Goal: Find specific page/section: Find specific page/section

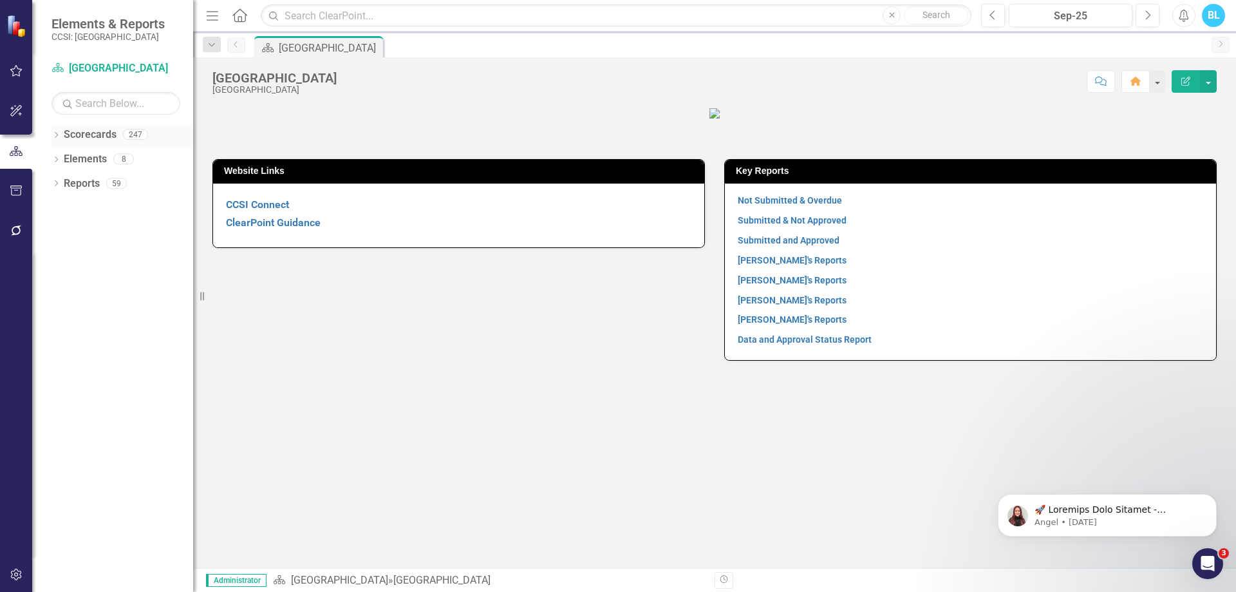
click at [58, 133] on icon "Dropdown" at bounding box center [55, 136] width 9 height 7
click at [62, 183] on icon "Dropdown" at bounding box center [63, 183] width 10 height 8
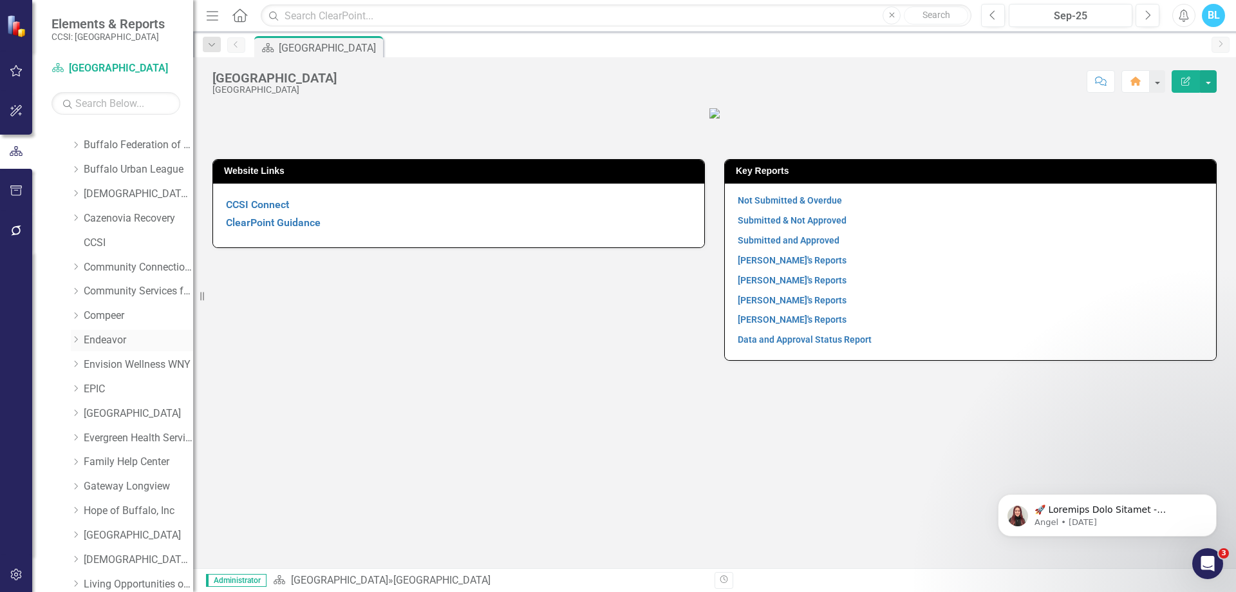
scroll to position [91, 0]
click at [78, 144] on icon "Dropdown" at bounding box center [76, 141] width 10 height 8
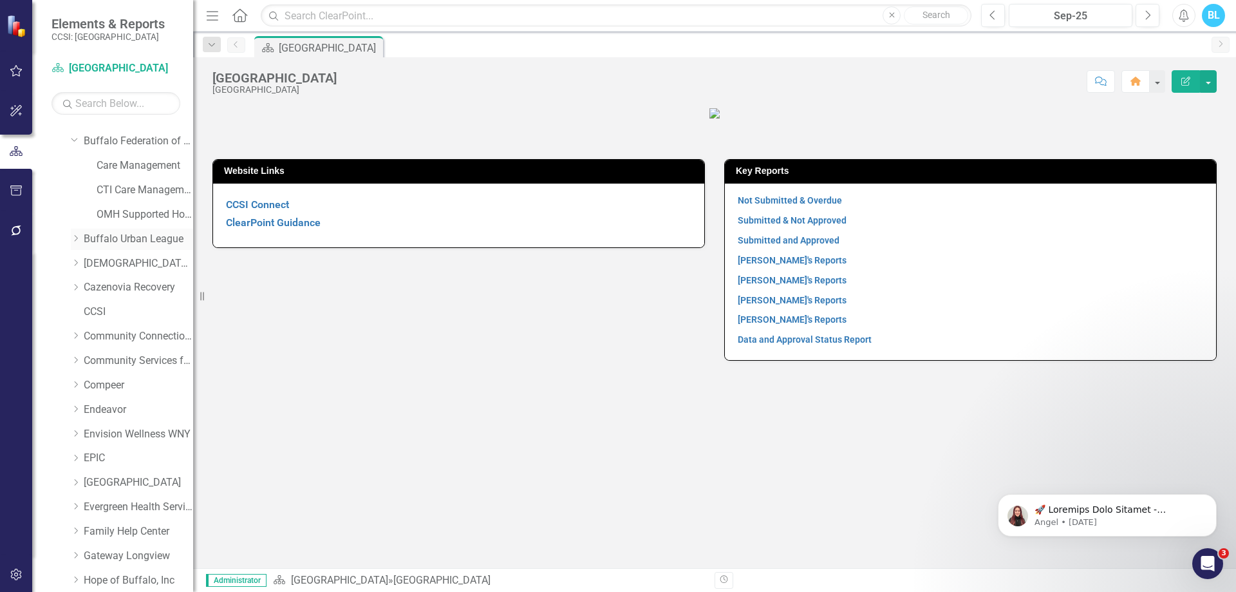
click at [75, 243] on div "Dropdown" at bounding box center [76, 239] width 10 height 11
click at [75, 312] on icon "Dropdown" at bounding box center [76, 312] width 10 height 8
click at [69, 438] on div "Dropdown Cazenovia Recovery" at bounding box center [125, 436] width 135 height 24
drag, startPoint x: 69, startPoint y: 438, endPoint x: 75, endPoint y: 431, distance: 9.7
click at [75, 431] on div "Dropdown Cazenovia Recovery" at bounding box center [125, 436] width 135 height 24
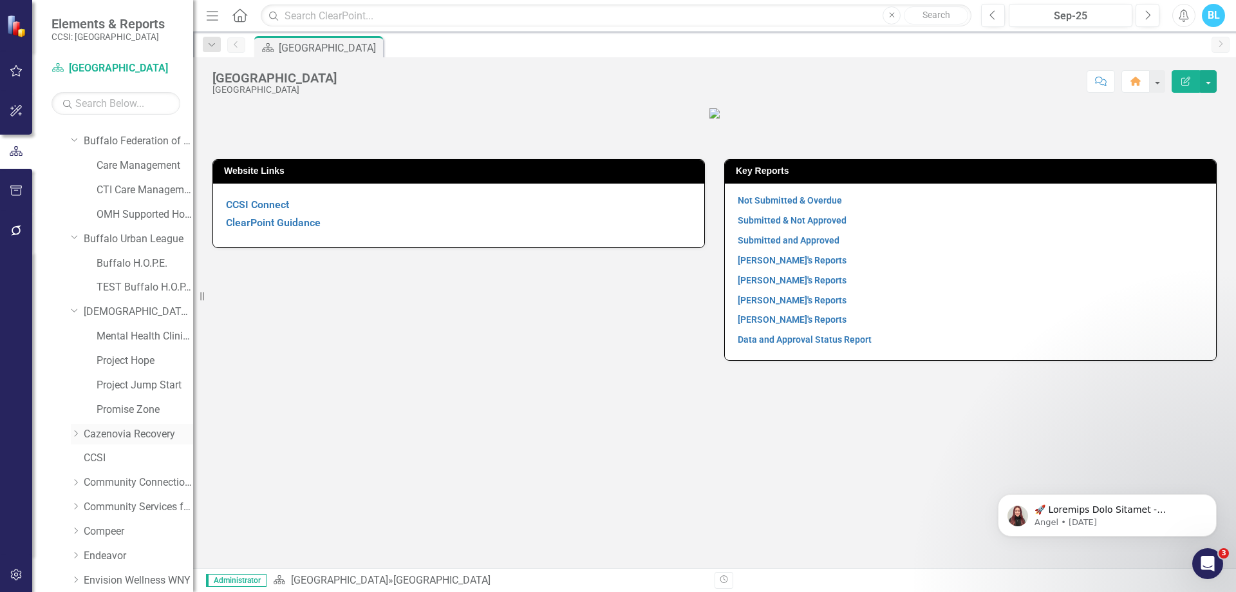
click at [75, 431] on icon "Dropdown" at bounding box center [76, 433] width 10 height 8
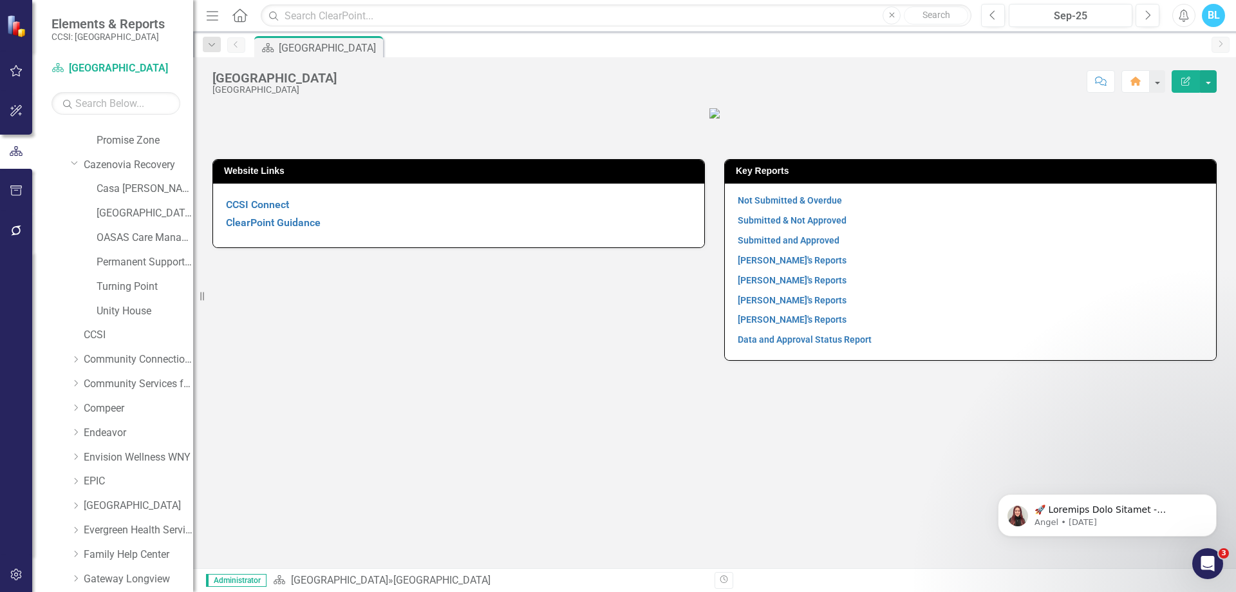
scroll to position [361, 0]
click at [73, 361] on icon "Dropdown" at bounding box center [76, 358] width 10 height 8
click at [75, 478] on icon "Dropdown" at bounding box center [76, 480] width 10 height 8
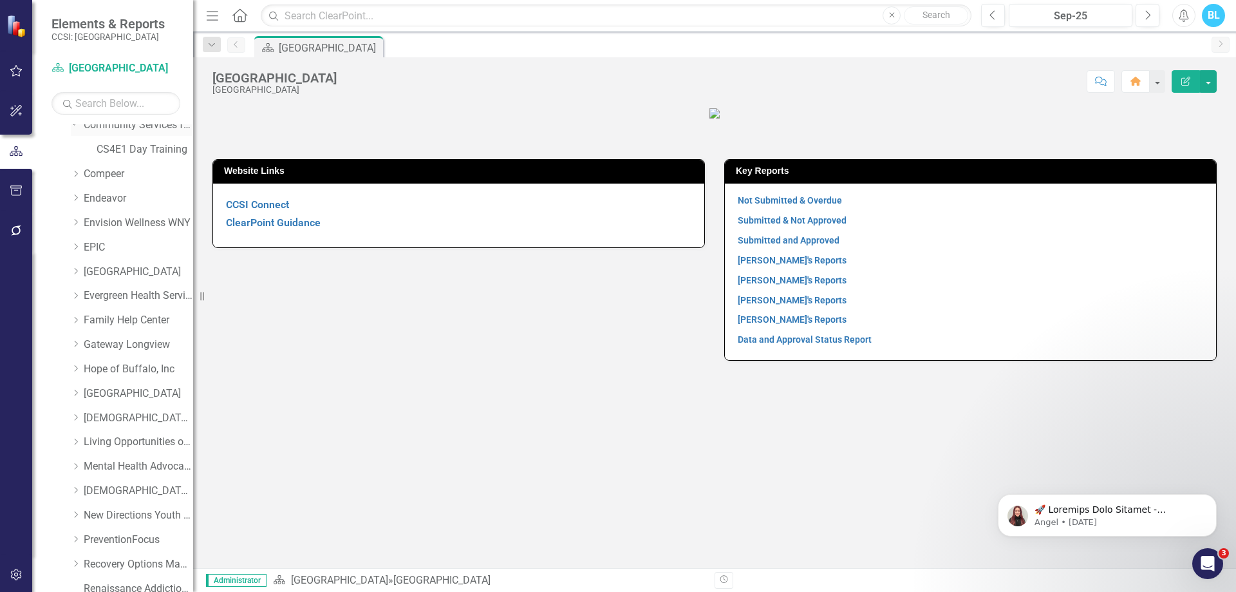
scroll to position [732, 0]
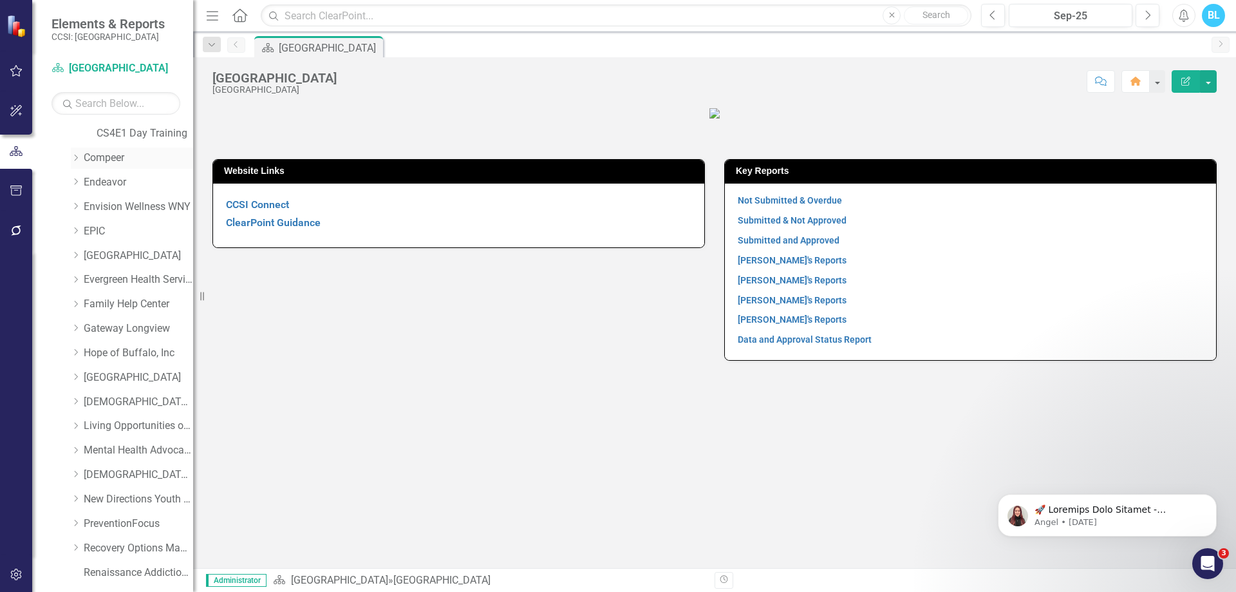
click at [77, 156] on icon "Dropdown" at bounding box center [76, 158] width 10 height 8
click at [76, 279] on icon "Dropdown" at bounding box center [76, 280] width 10 height 8
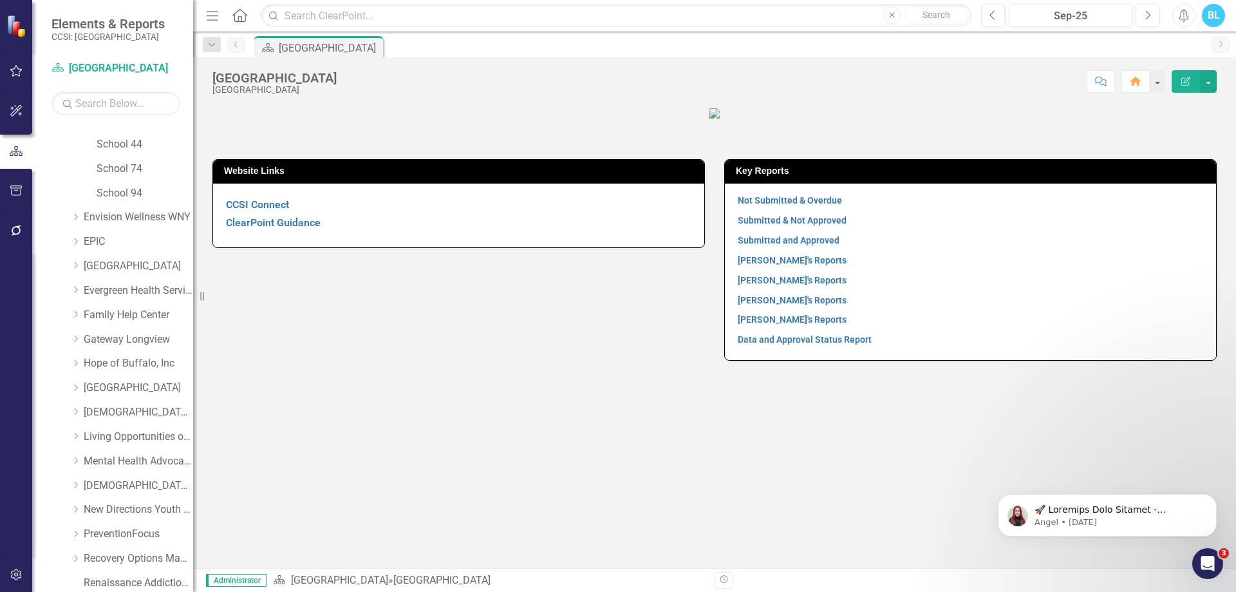
scroll to position [1138, 0]
click at [73, 198] on div "Dropdown Envision Wellness WNY" at bounding box center [132, 190] width 122 height 21
click at [75, 190] on icon "Dropdown" at bounding box center [76, 190] width 10 height 8
click at [76, 285] on icon "Dropdown" at bounding box center [76, 287] width 10 height 8
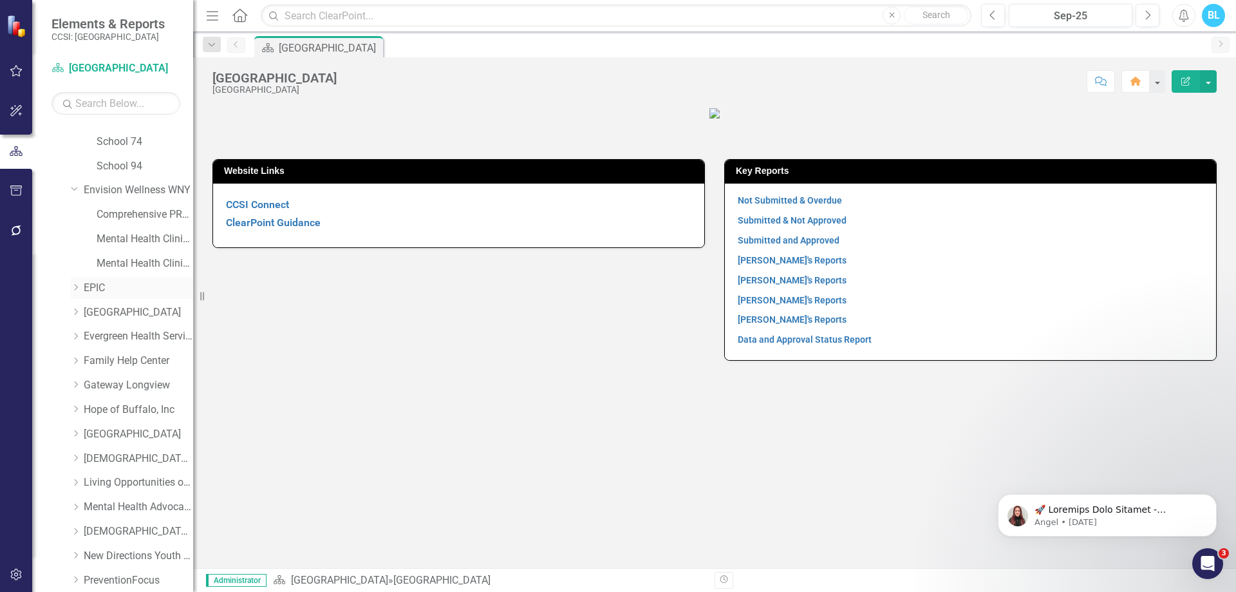
click at [76, 285] on icon "Dropdown" at bounding box center [76, 287] width 10 height 8
click at [75, 407] on icon at bounding box center [76, 409] width 3 height 6
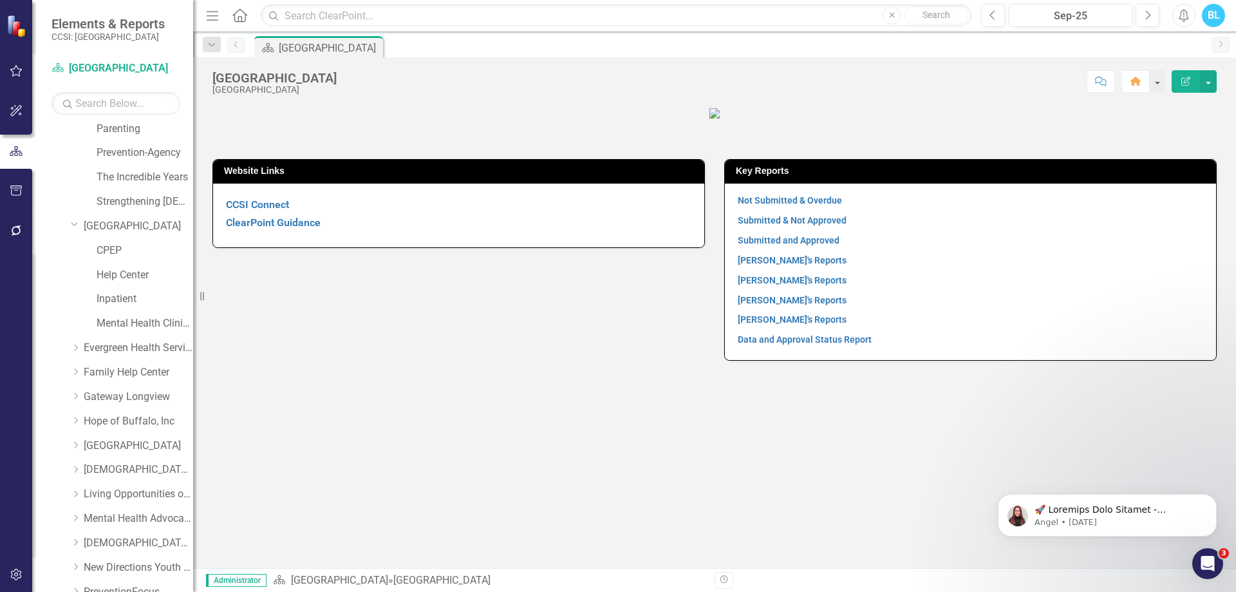
scroll to position [1322, 0]
click at [81, 347] on div "Dropdown" at bounding box center [77, 347] width 13 height 11
click at [77, 389] on div "Dropdown Family Help Center" at bounding box center [132, 396] width 122 height 21
click at [73, 394] on icon "Dropdown" at bounding box center [76, 395] width 10 height 8
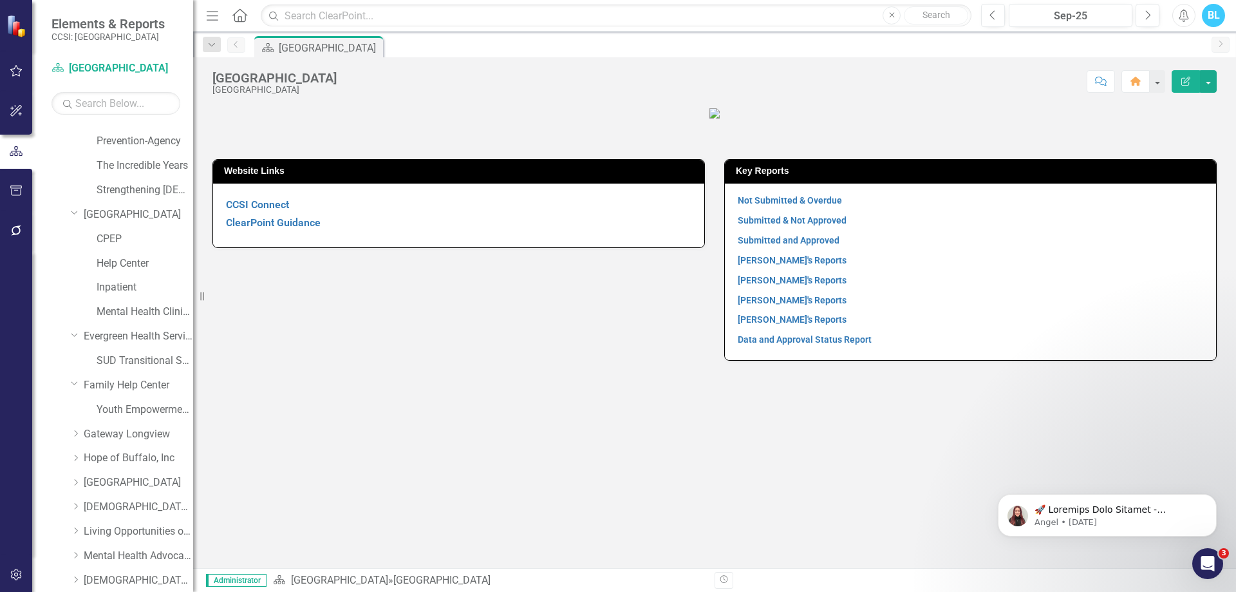
scroll to position [1345, 0]
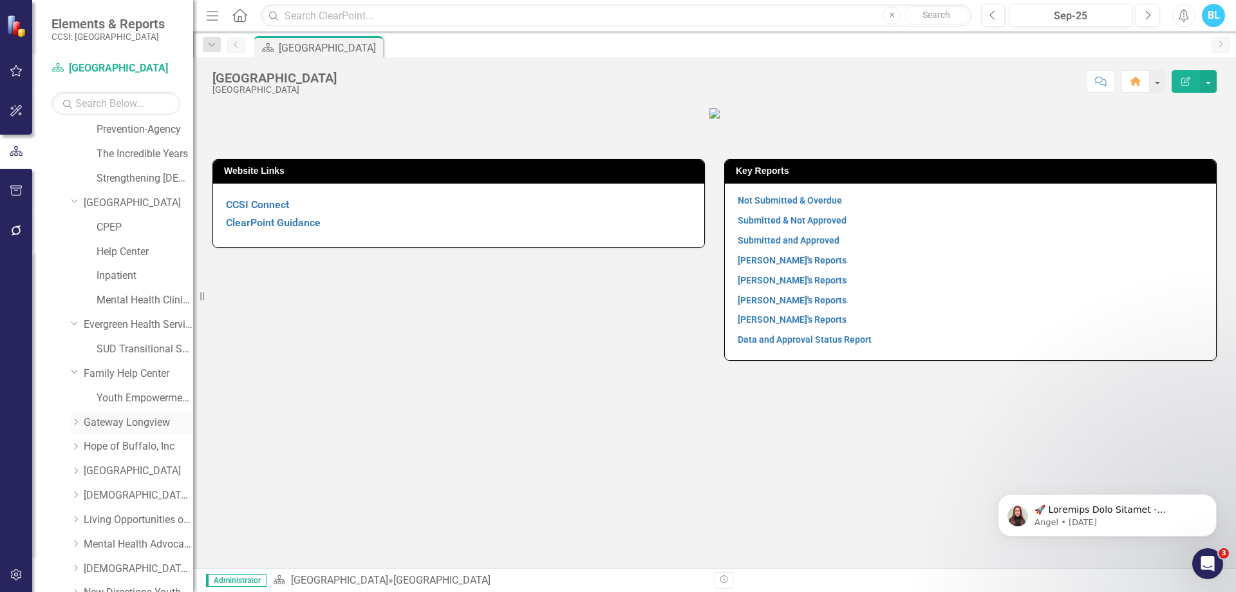
click at [77, 422] on icon "Dropdown" at bounding box center [76, 422] width 10 height 8
click at [73, 243] on div "Dropdown PreventionFocus" at bounding box center [132, 251] width 122 height 21
click at [75, 249] on icon at bounding box center [76, 251] width 3 height 6
click at [144, 342] on link "Prevention-Agency" at bounding box center [145, 349] width 97 height 15
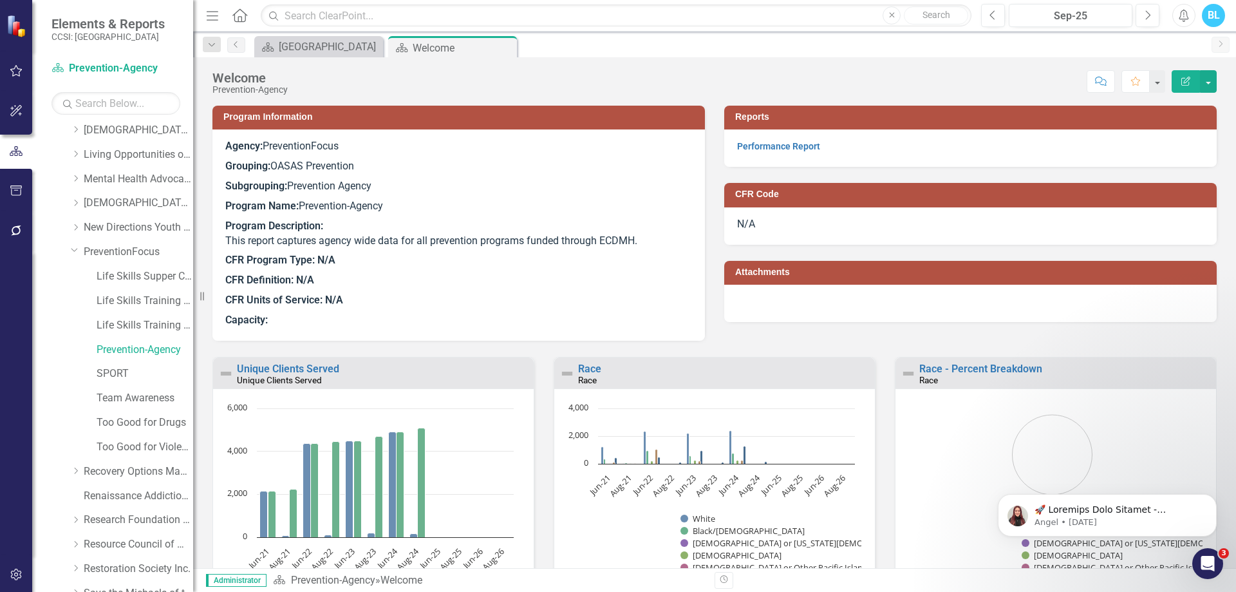
click at [706, 85] on div "Score: N/A Sep-25 Completed Comment Favorite Edit Report" at bounding box center [755, 81] width 922 height 22
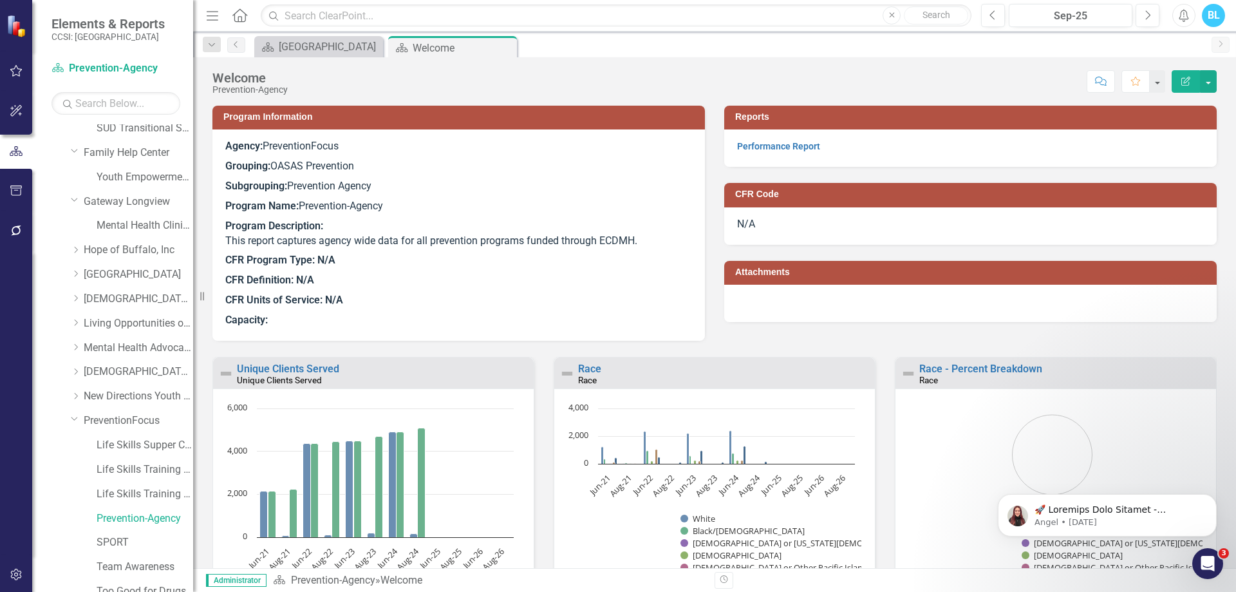
scroll to position [1566, 0]
click at [77, 271] on icon "Dropdown" at bounding box center [76, 274] width 10 height 8
click at [137, 324] on link "Residental Services" at bounding box center [145, 323] width 97 height 15
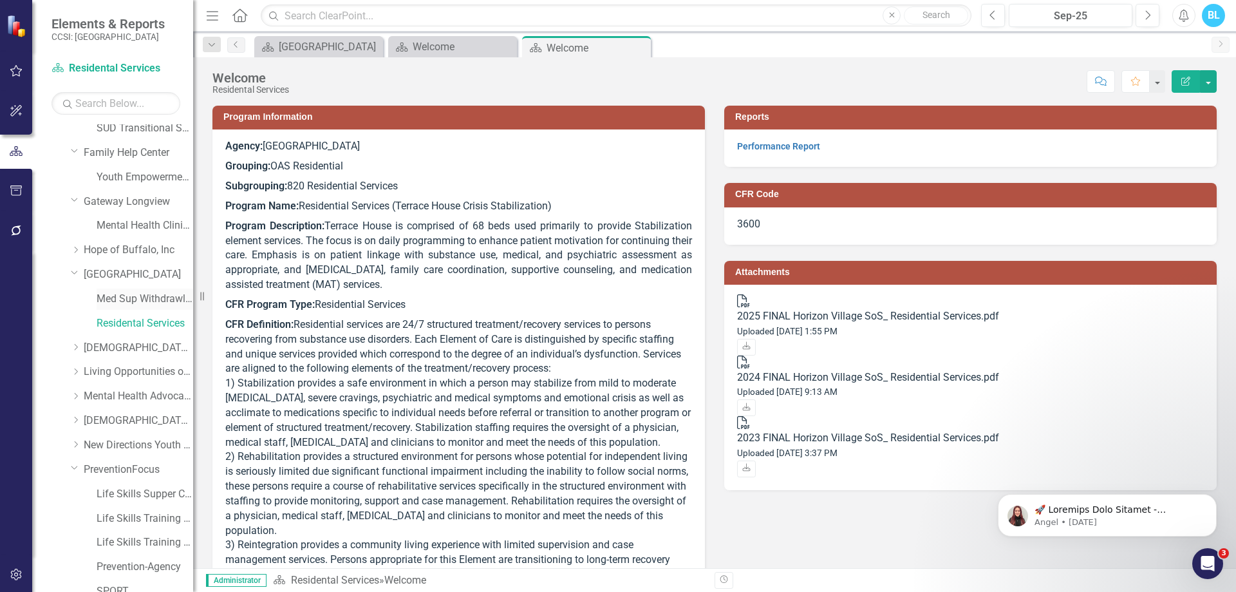
click at [140, 295] on link "Med Sup Withdrawl-Inpatient-Residential" at bounding box center [145, 299] width 97 height 15
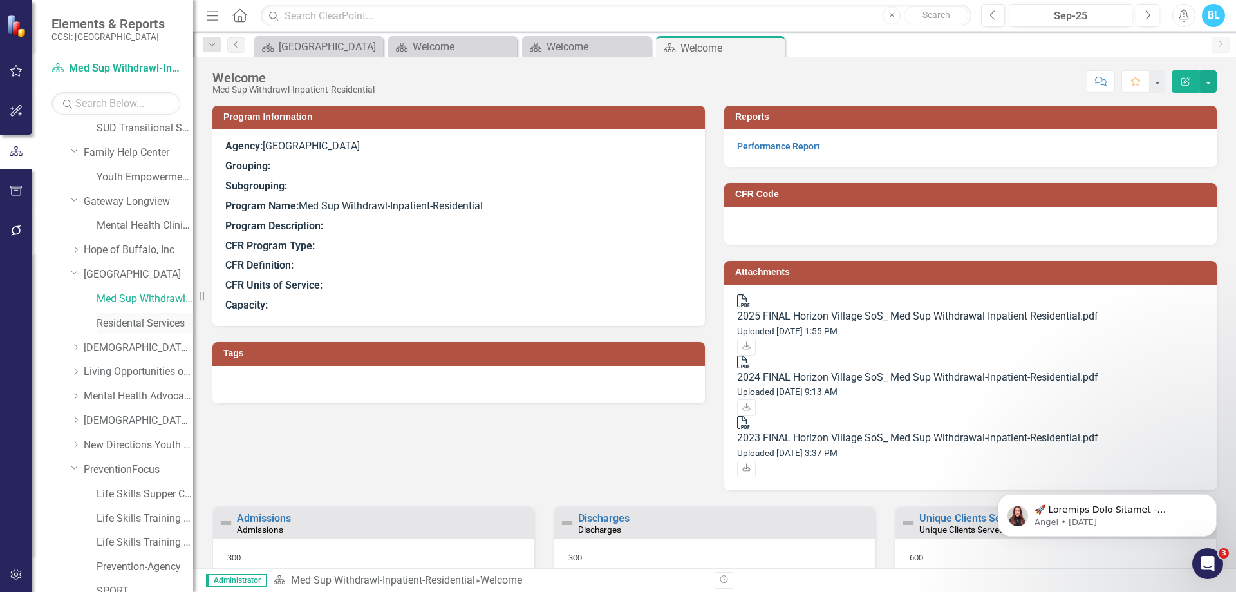
click at [130, 316] on link "Residental Services" at bounding box center [145, 323] width 97 height 15
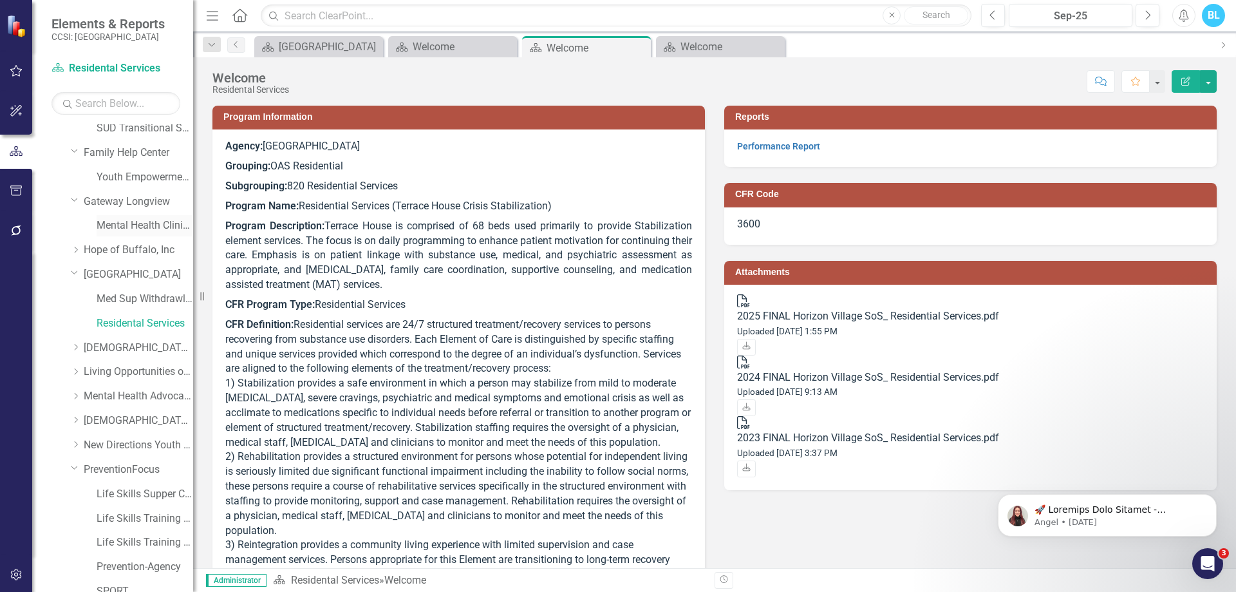
click at [125, 221] on link "Mental Health Clinic Child" at bounding box center [145, 225] width 97 height 15
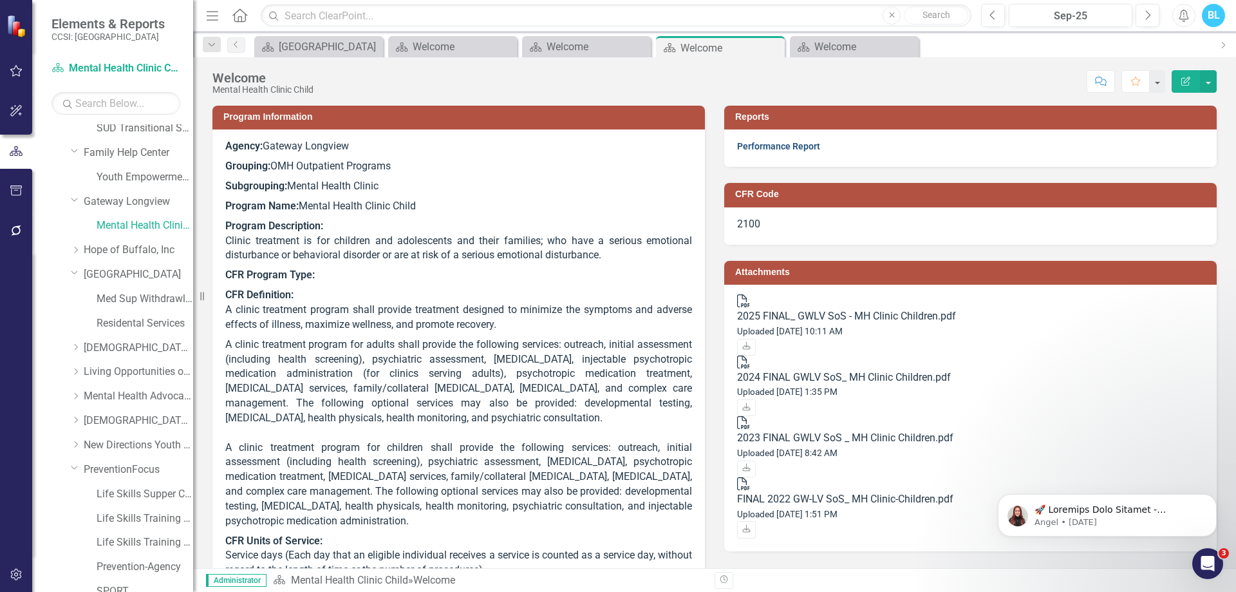
click at [799, 142] on link "Performance Report" at bounding box center [778, 146] width 83 height 10
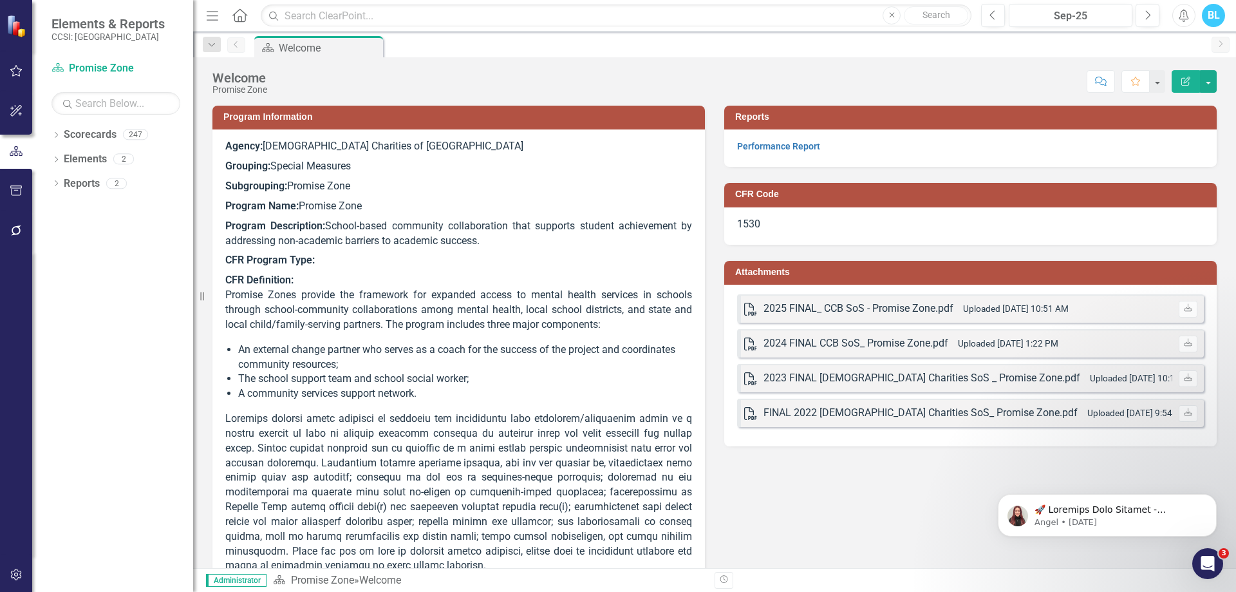
click at [599, 375] on li "The school support team and school social worker;" at bounding box center [465, 378] width 454 height 15
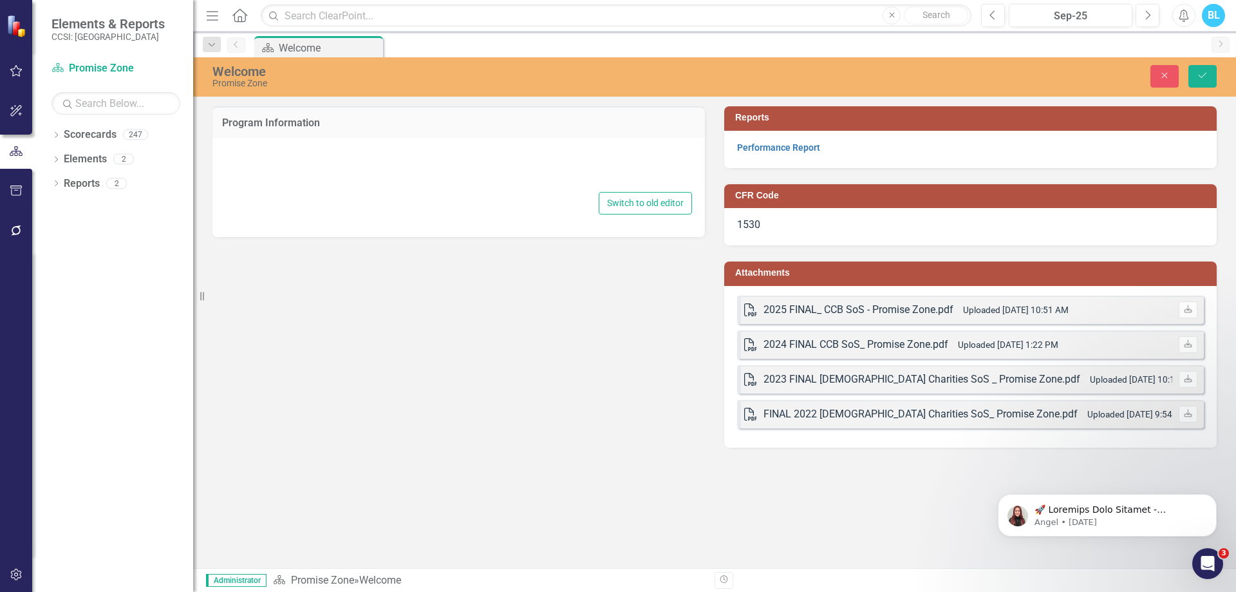
type textarea "<p><strong>Agency: </strong>[DEMOGRAPHIC_DATA] Charities of Buffalo</p> <p><str…"
